Goal: Obtain resource: Obtain resource

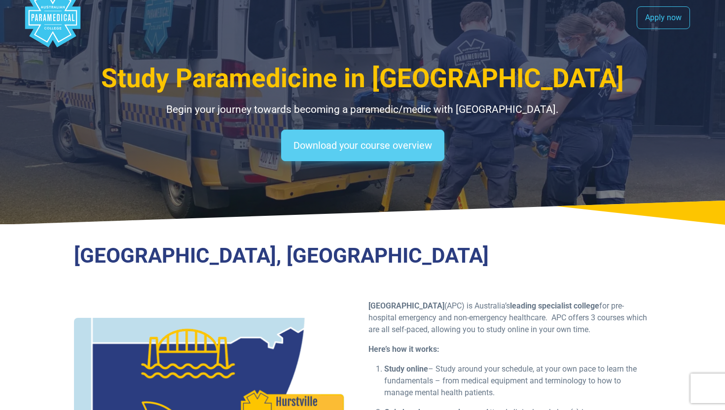
click at [358, 131] on link "Download your course overview" at bounding box center [362, 146] width 163 height 32
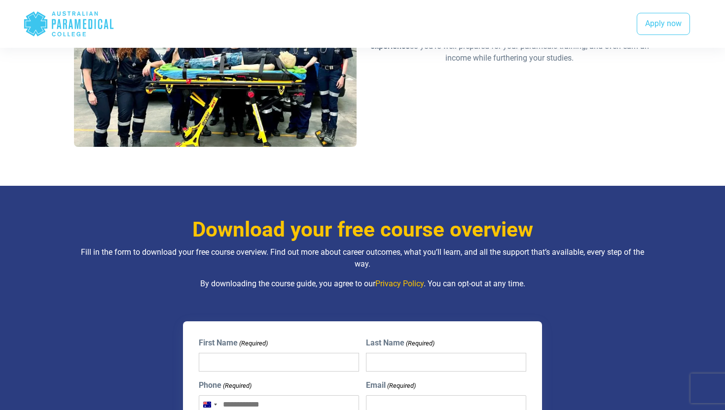
scroll to position [917, 0]
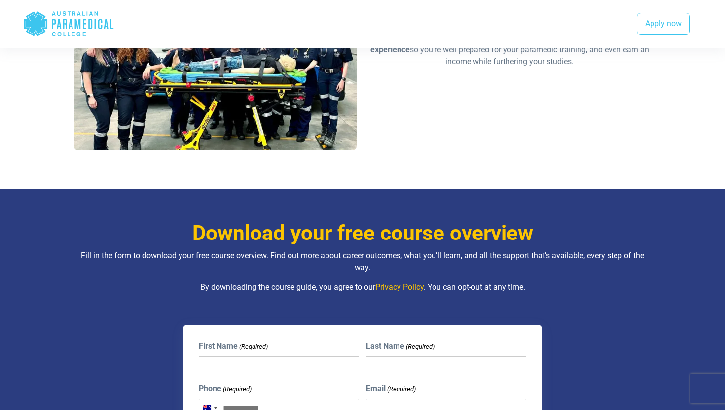
drag, startPoint x: 294, startPoint y: 182, endPoint x: 582, endPoint y: -61, distance: 376.5
click at [582, 0] on html ".logo-block-c1{fill:#3CC5EE;} .logo-block-c2{fill:#FFF;} .logo-horizontal-c1{fi…" at bounding box center [362, 346] width 725 height 2527
